Goal: Information Seeking & Learning: Check status

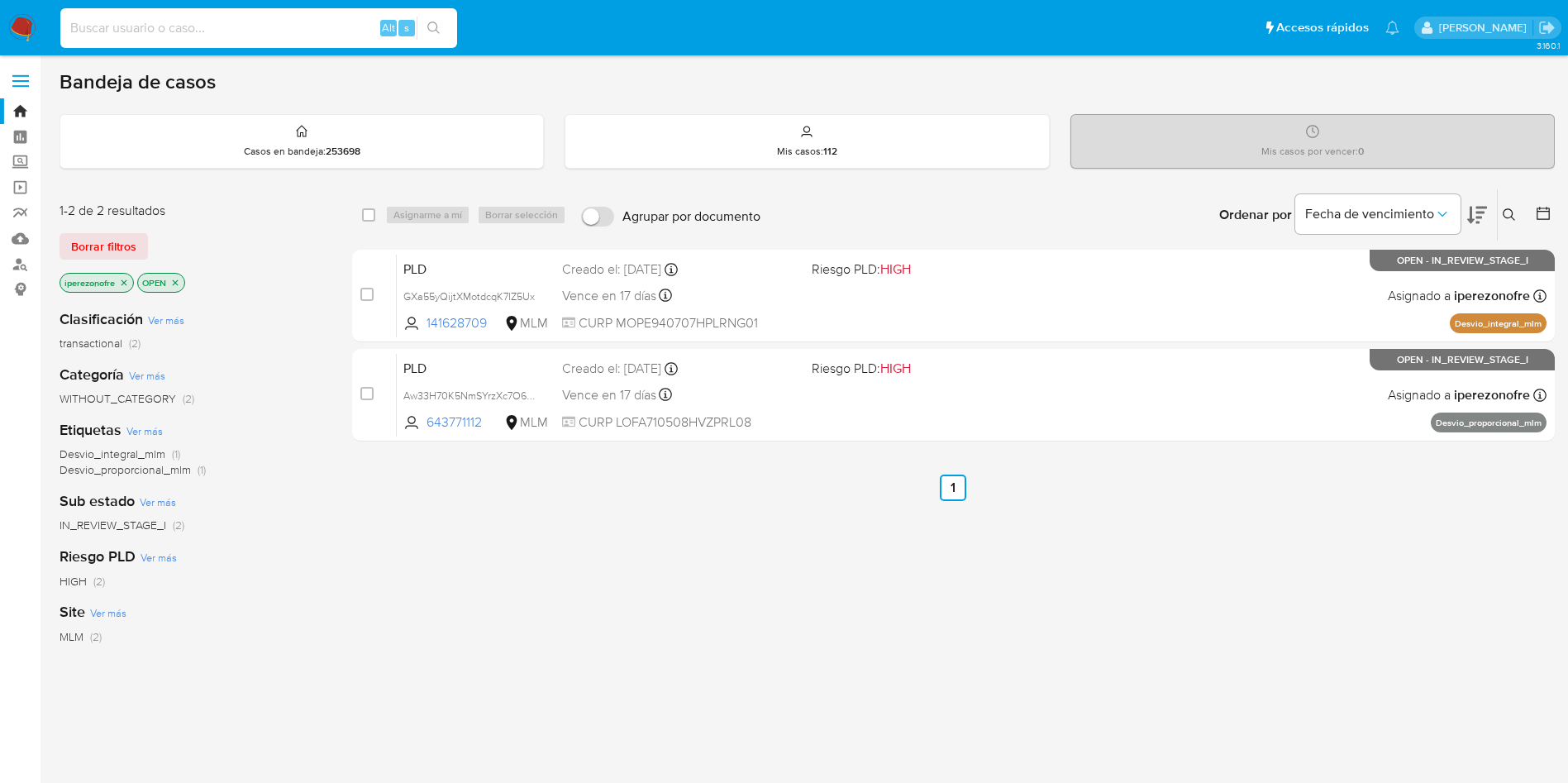
click at [276, 30] on input at bounding box center [259, 28] width 396 height 21
paste input "254419645"
type input "254419645"
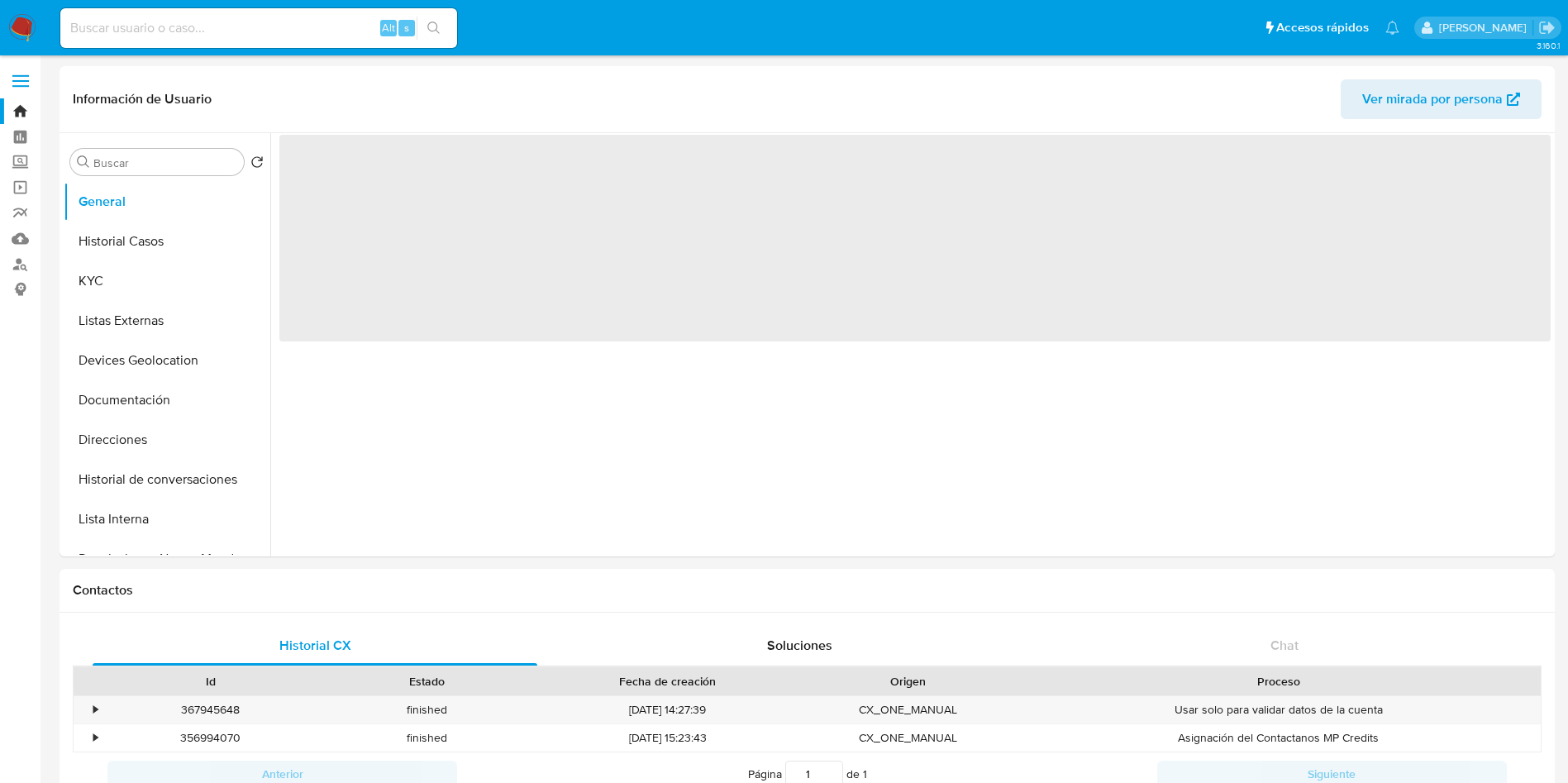
select select "10"
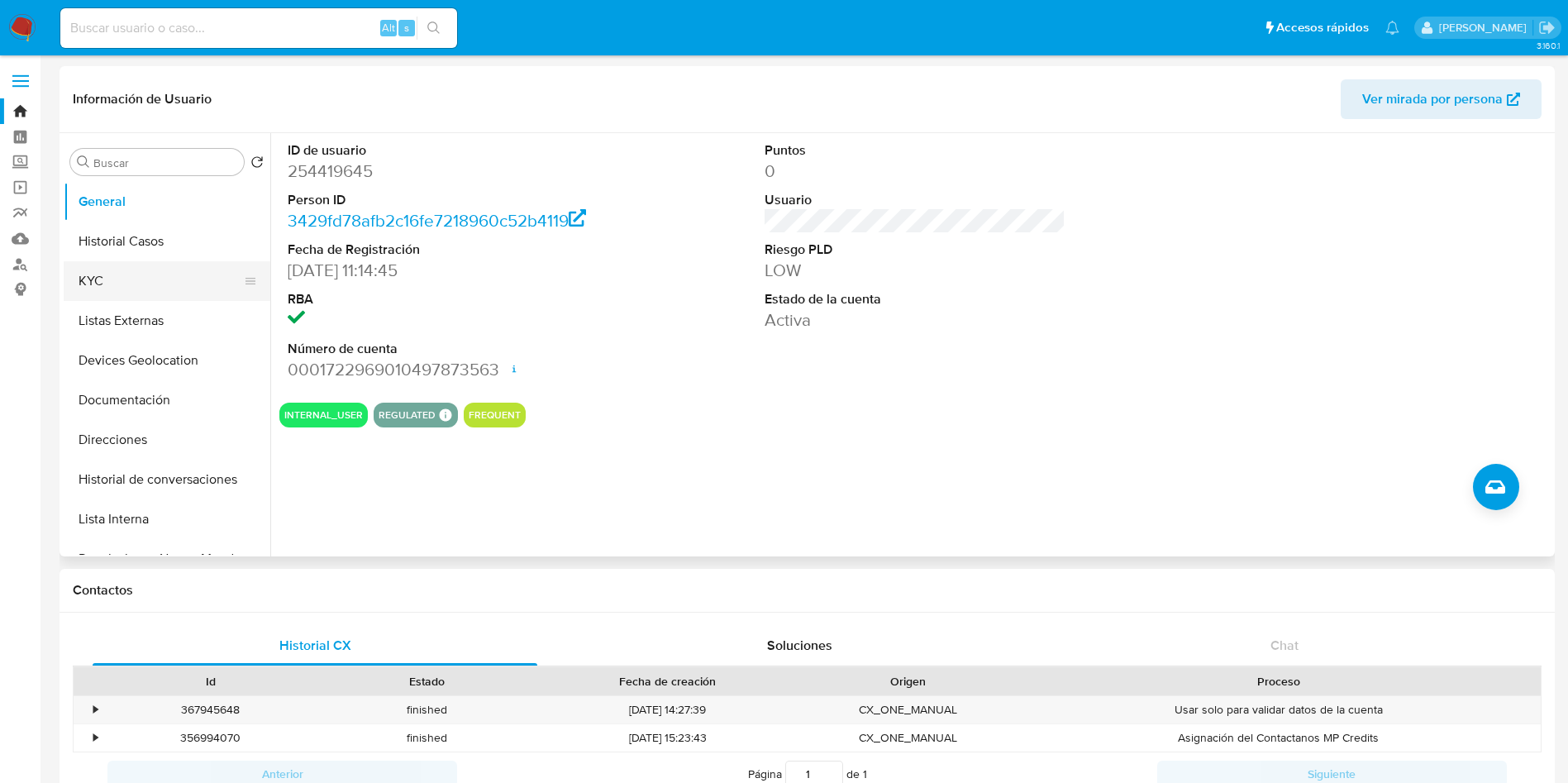
click at [106, 283] on button "KYC" at bounding box center [160, 281] width 194 height 40
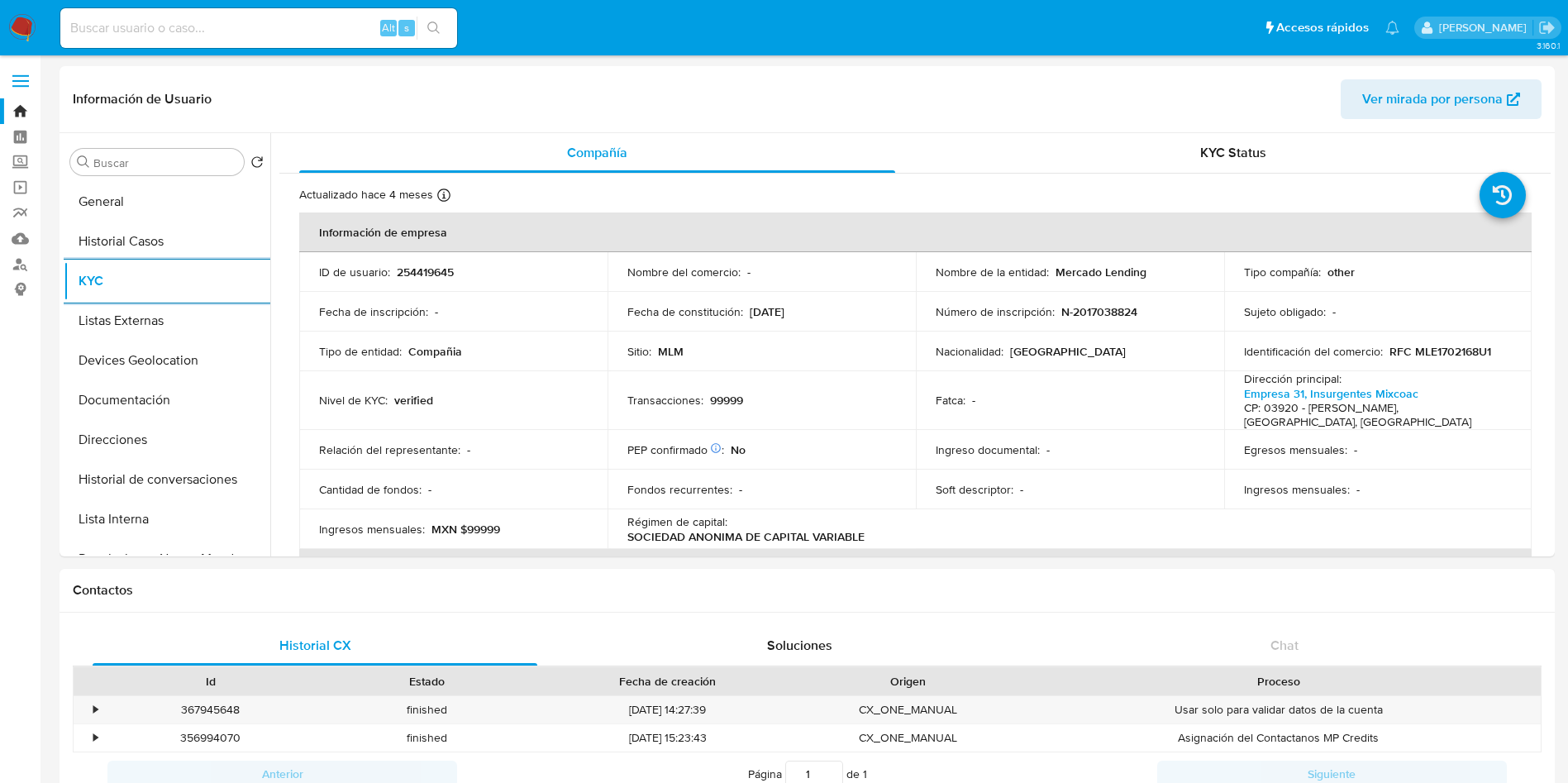
click at [288, 25] on input at bounding box center [259, 28] width 396 height 21
paste input "198269927"
type input "198269927"
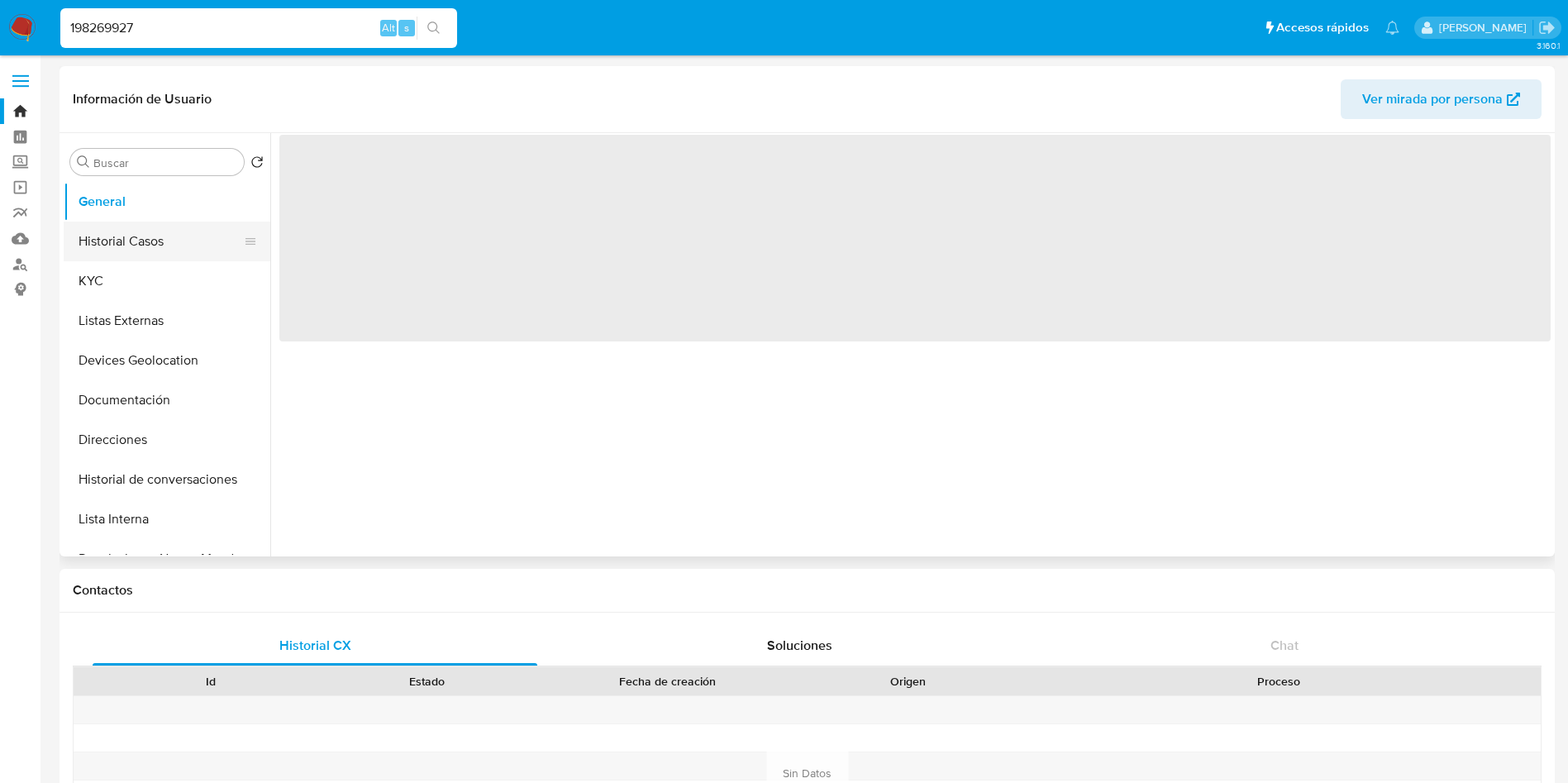
select select "10"
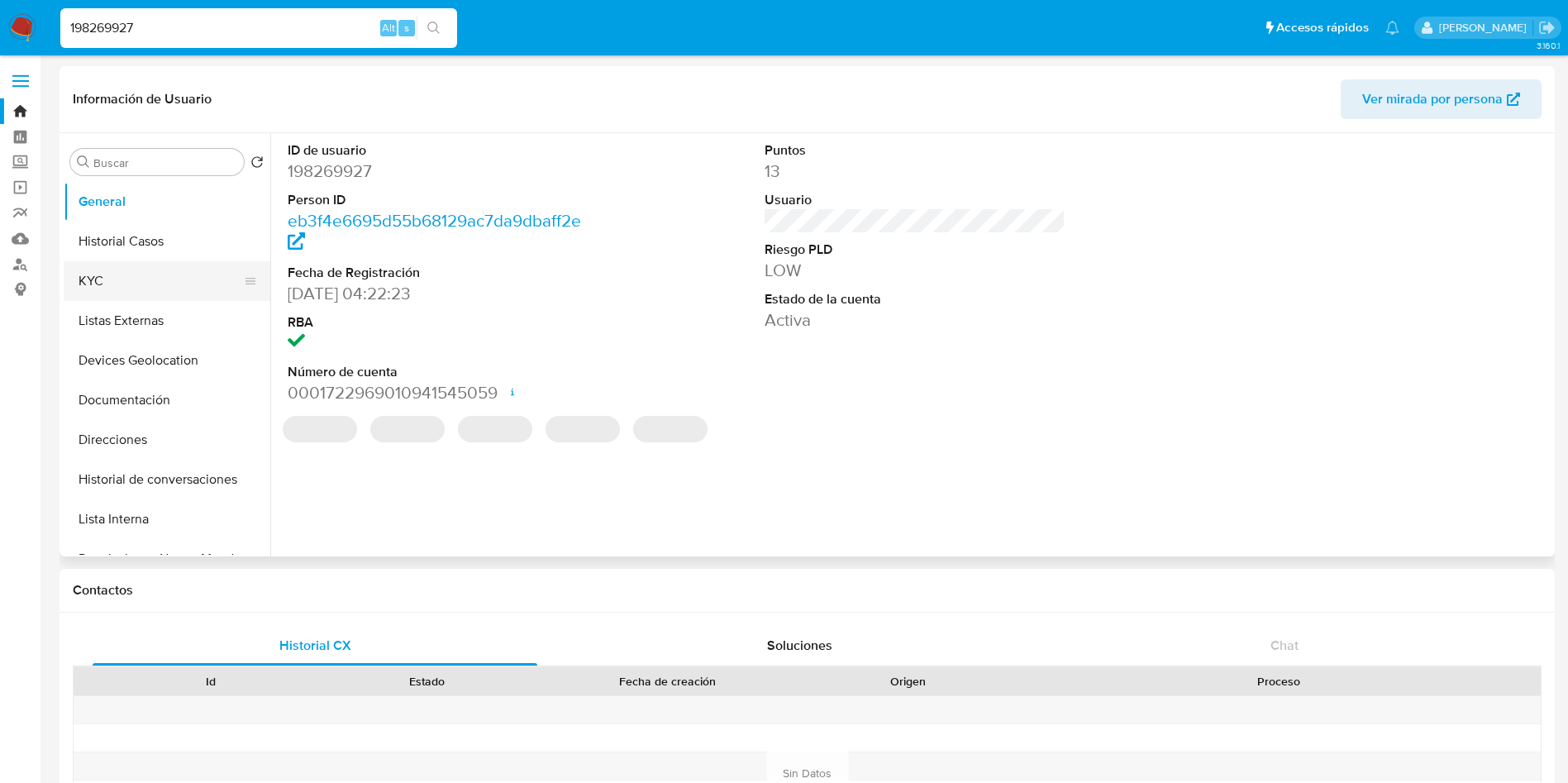
click at [155, 279] on button "KYC" at bounding box center [160, 281] width 194 height 40
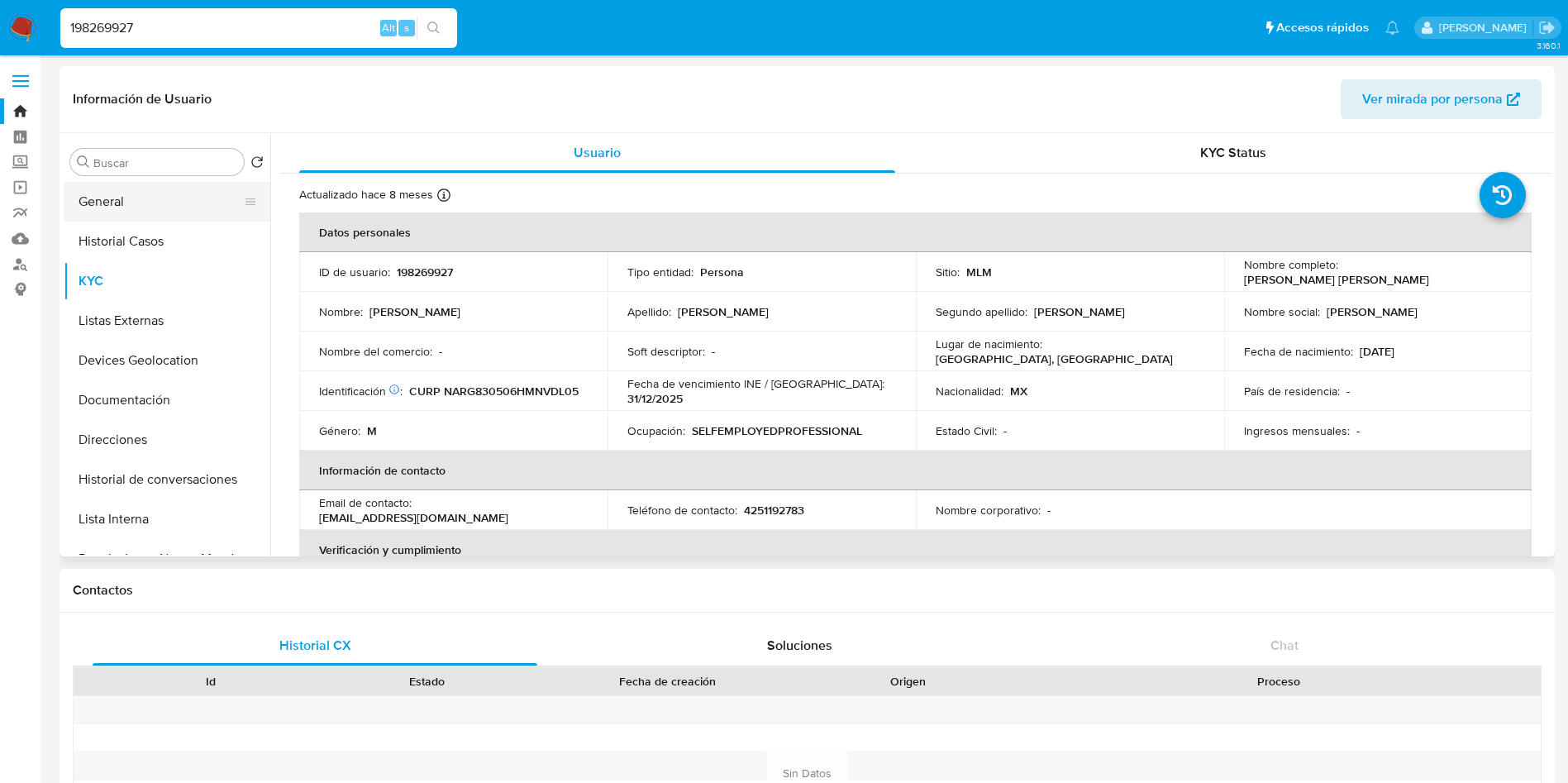
click at [161, 194] on button "General" at bounding box center [160, 201] width 194 height 40
